Goal: Information Seeking & Learning: Learn about a topic

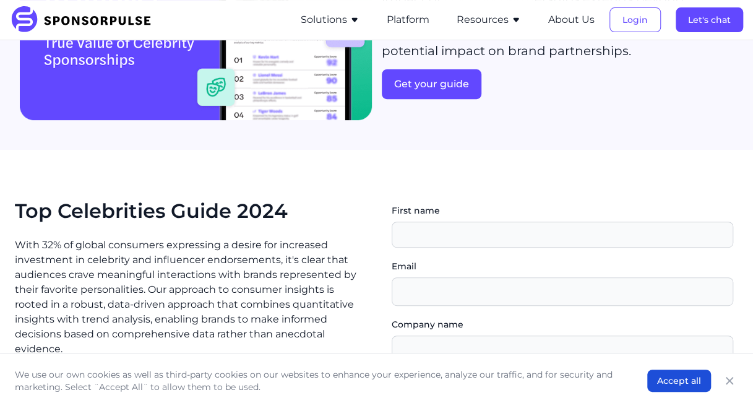
scroll to position [185, 0]
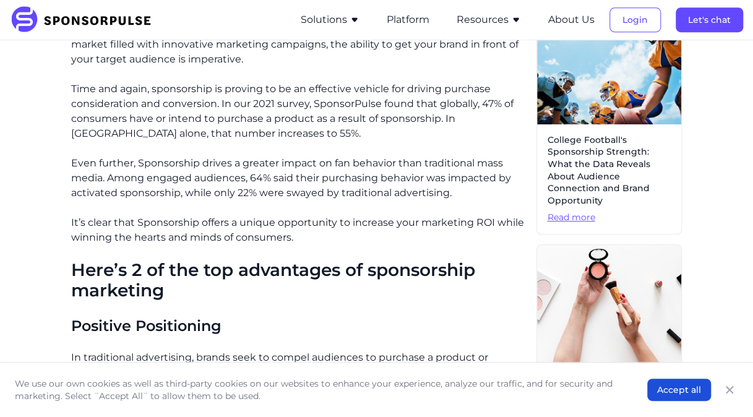
scroll to position [346, 0]
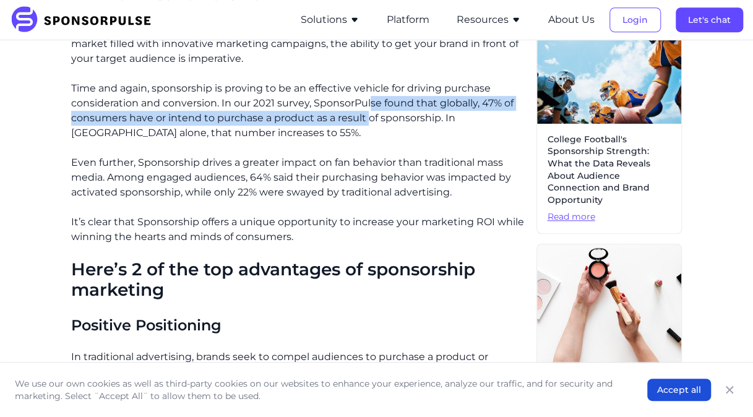
drag, startPoint x: 371, startPoint y: 97, endPoint x: 368, endPoint y: 113, distance: 16.4
click at [368, 113] on p "Time and again, sponsorship is proving to be an effective vehicle for driving p…" at bounding box center [299, 110] width 456 height 59
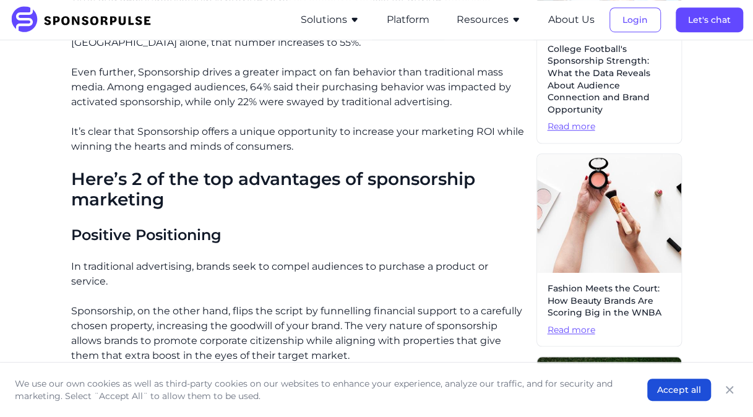
scroll to position [461, 0]
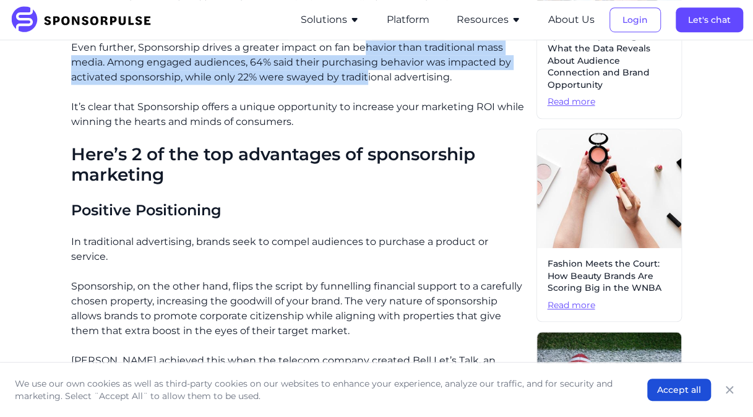
drag, startPoint x: 364, startPoint y: 51, endPoint x: 365, endPoint y: 73, distance: 22.3
click at [365, 73] on p "Even further, Sponsorship drives a greater impact on fan behavior than traditio…" at bounding box center [299, 62] width 456 height 45
click at [365, 74] on p "Even further, Sponsorship drives a greater impact on fan behavior than traditio…" at bounding box center [299, 62] width 456 height 45
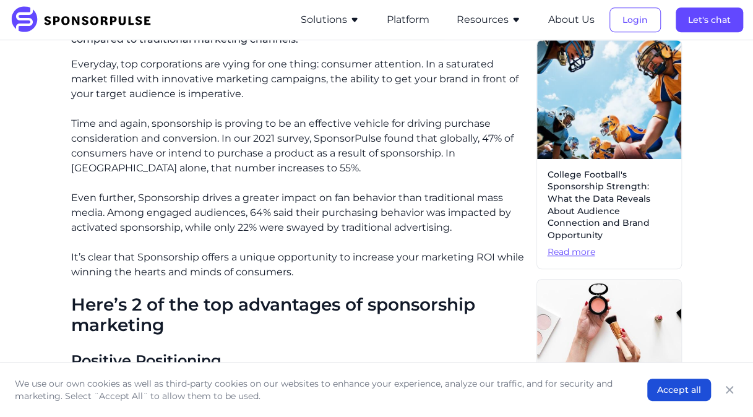
scroll to position [268, 0]
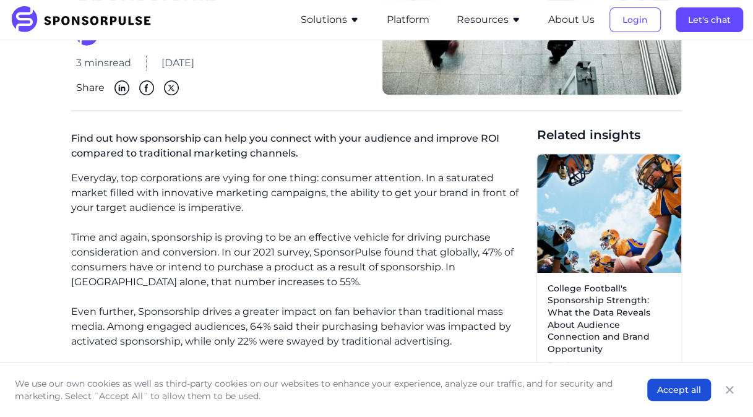
scroll to position [219, 0]
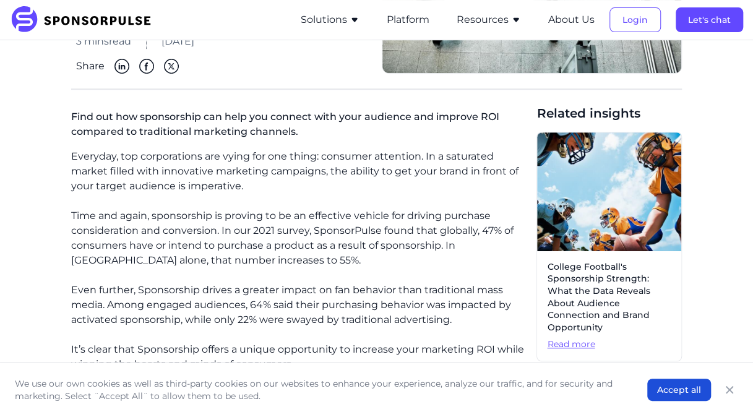
click at [320, 304] on p "Even further, Sponsorship drives a greater impact on fan behavior than traditio…" at bounding box center [299, 305] width 456 height 45
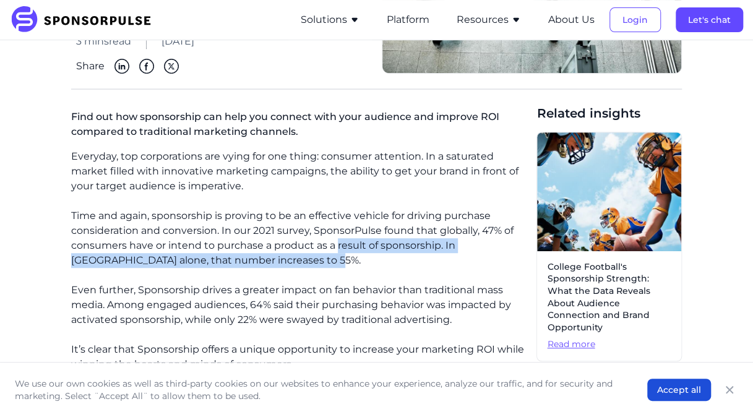
drag, startPoint x: 338, startPoint y: 246, endPoint x: 340, endPoint y: 260, distance: 14.3
click at [340, 260] on p "Time and again, sponsorship is proving to be an effective vehicle for driving p…" at bounding box center [299, 237] width 456 height 59
drag, startPoint x: 340, startPoint y: 260, endPoint x: 346, endPoint y: 238, distance: 23.9
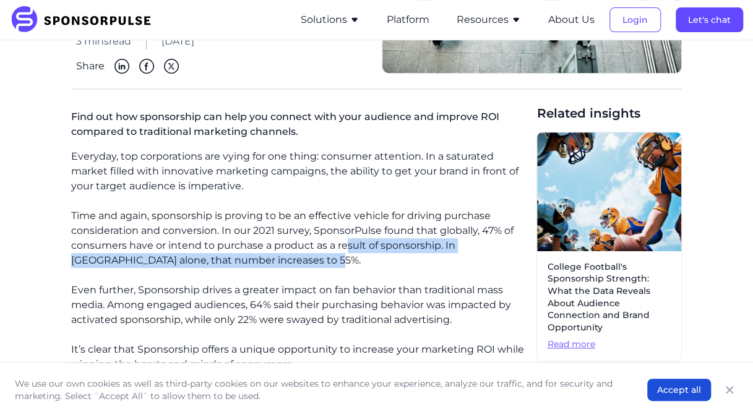
click at [346, 238] on p "Time and again, sponsorship is proving to be an effective vehicle for driving p…" at bounding box center [299, 237] width 456 height 59
drag, startPoint x: 346, startPoint y: 238, endPoint x: 346, endPoint y: 259, distance: 21.0
click at [346, 259] on p "Time and again, sponsorship is proving to be an effective vehicle for driving p…" at bounding box center [299, 237] width 456 height 59
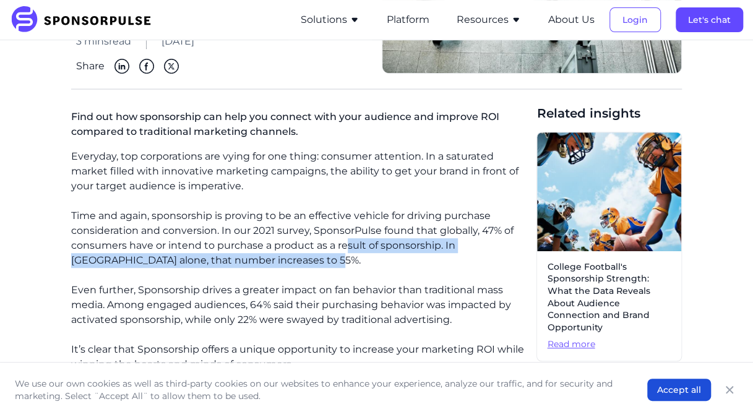
click at [346, 259] on p "Time and again, sponsorship is proving to be an effective vehicle for driving p…" at bounding box center [299, 237] width 456 height 59
drag, startPoint x: 346, startPoint y: 257, endPoint x: 351, endPoint y: 245, distance: 13.3
click at [351, 245] on p "Time and again, sponsorship is proving to be an effective vehicle for driving p…" at bounding box center [299, 237] width 456 height 59
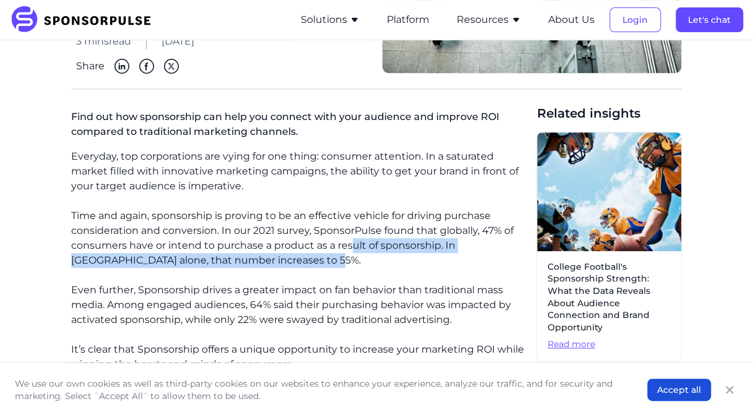
drag, startPoint x: 351, startPoint y: 245, endPoint x: 351, endPoint y: 255, distance: 10.5
click at [351, 255] on p "Time and again, sponsorship is proving to be an effective vehicle for driving p…" at bounding box center [299, 237] width 456 height 59
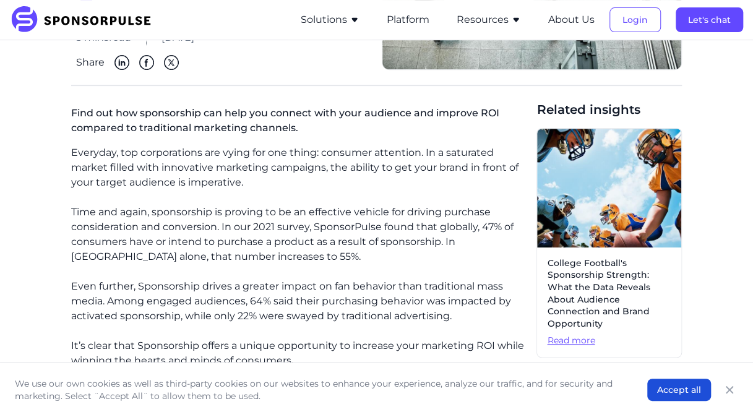
scroll to position [224, 0]
